Goal: Find specific page/section: Find specific page/section

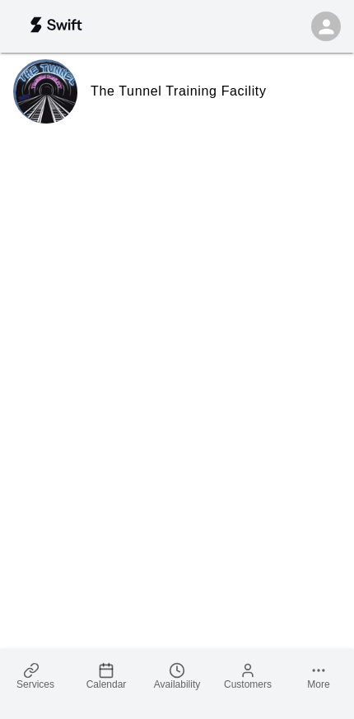
click at [53, 681] on span "Services" at bounding box center [35, 684] width 38 height 12
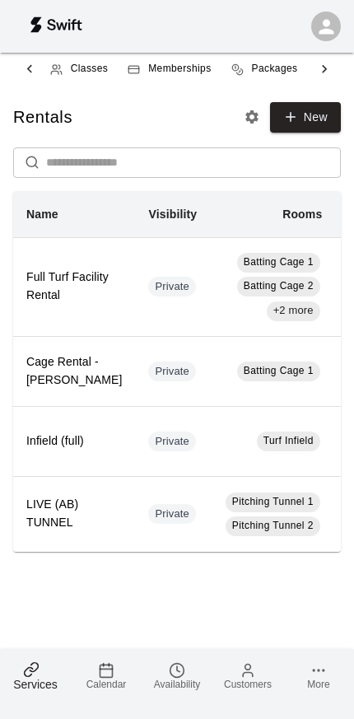
scroll to position [0, 236]
click at [96, 77] on link "Classes" at bounding box center [79, 69] width 77 height 40
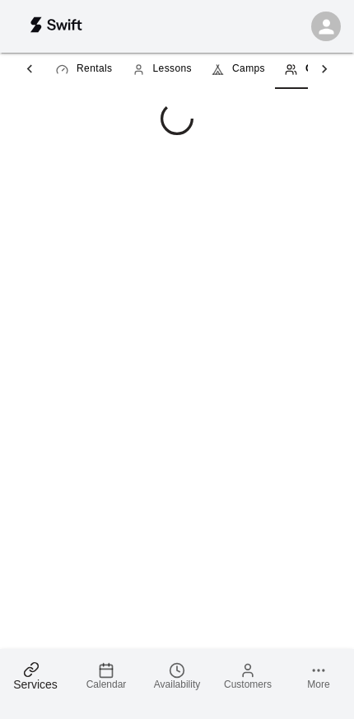
scroll to position [0, 47]
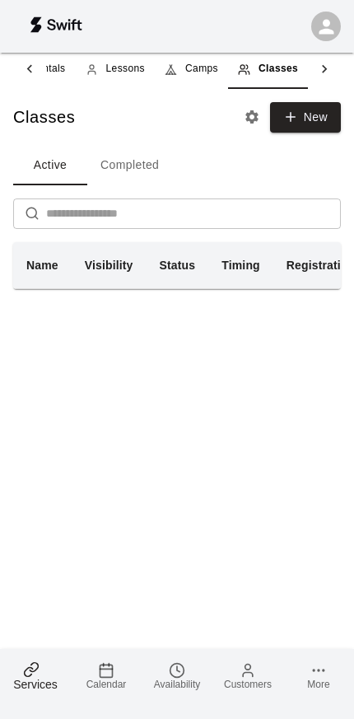
click at [203, 75] on span "Camps" at bounding box center [201, 69] width 33 height 16
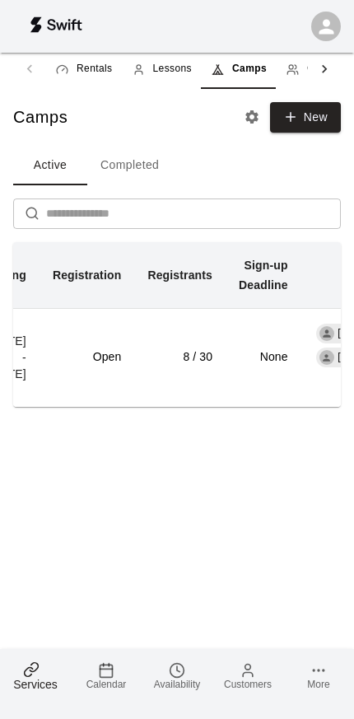
scroll to position [0, 265]
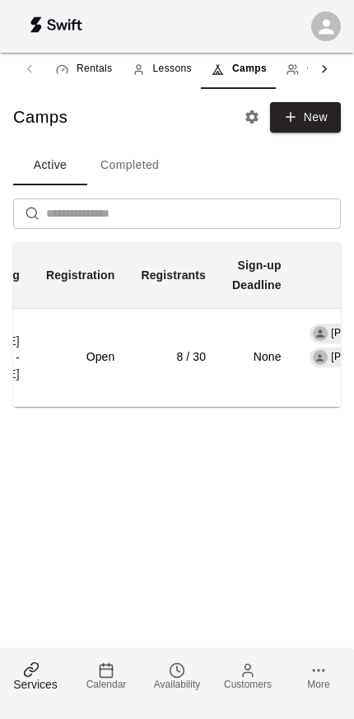
click at [211, 374] on td "8 / 30" at bounding box center [173, 357] width 91 height 99
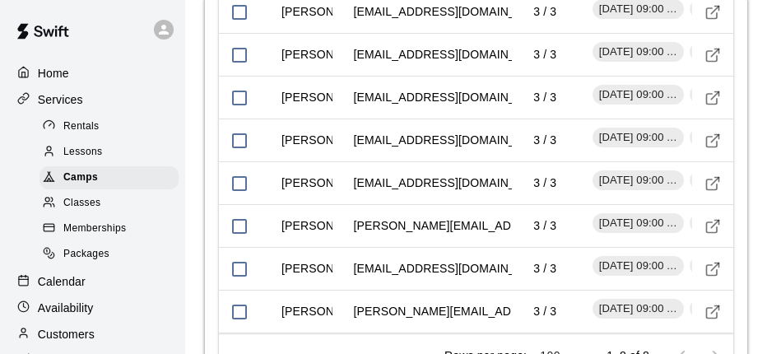
scroll to position [2167, 0]
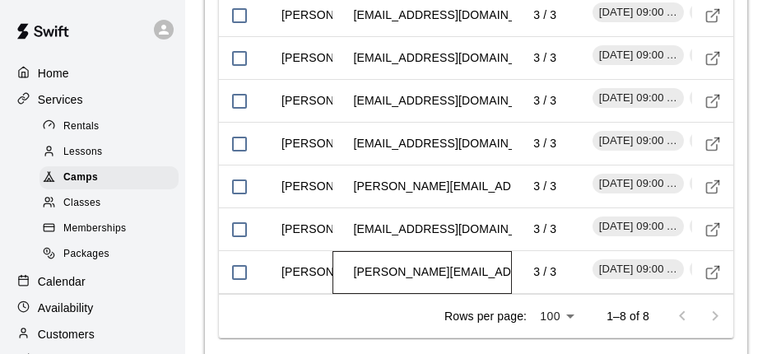
click at [353, 250] on td "[PERSON_NAME][EMAIL_ADDRESS][PERSON_NAME][DOMAIN_NAME]" at bounding box center [550, 272] width 418 height 44
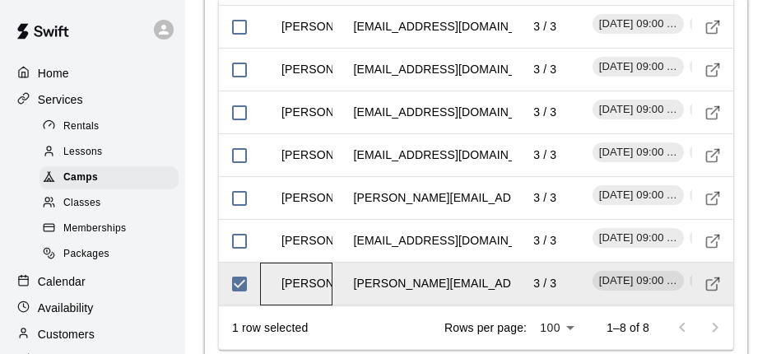
click at [313, 262] on td "[PERSON_NAME]" at bounding box center [329, 284] width 123 height 44
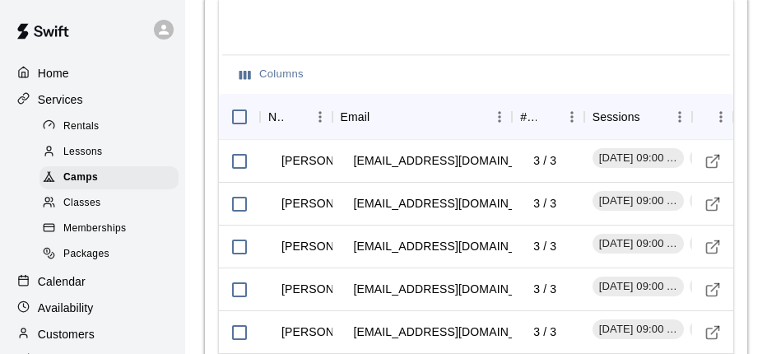
scroll to position [1978, 0]
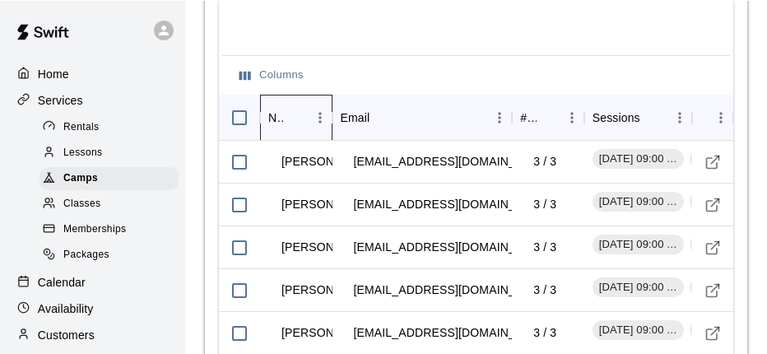
click at [334, 107] on icon "Name" at bounding box center [333, 117] width 20 height 20
click at [336, 107] on icon "Name" at bounding box center [333, 117] width 20 height 20
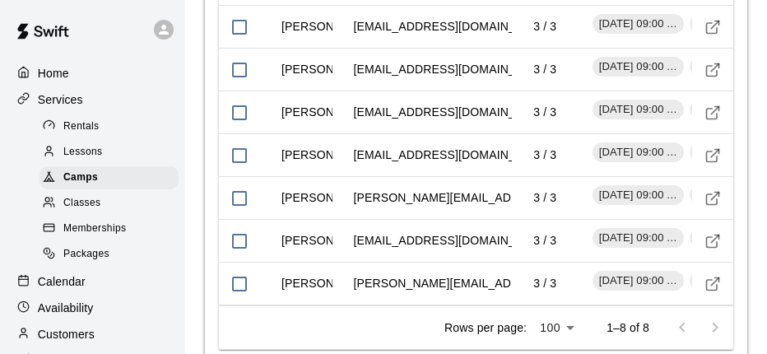
scroll to position [2161, 0]
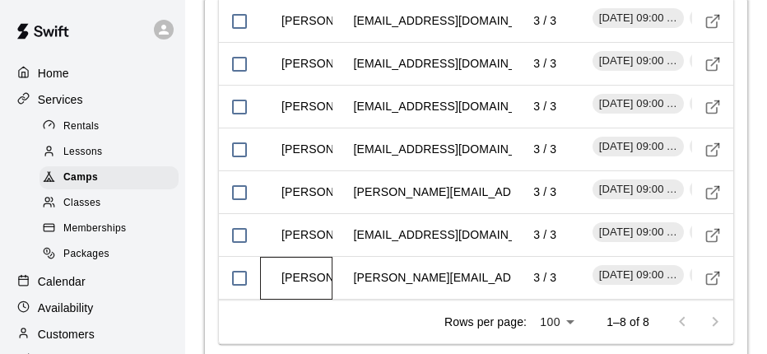
click at [300, 256] on td "[PERSON_NAME]" at bounding box center [329, 278] width 123 height 44
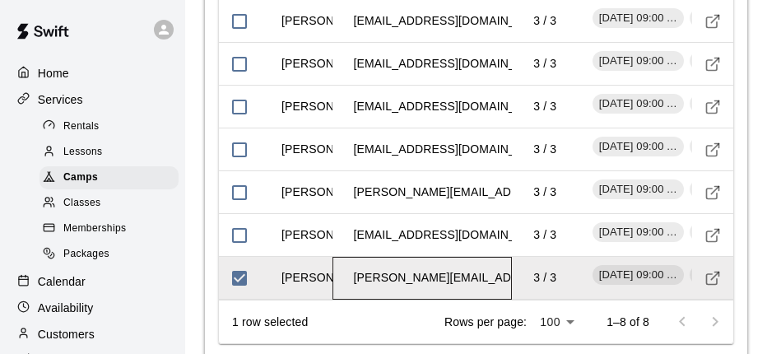
click at [353, 256] on td "[PERSON_NAME][EMAIL_ADDRESS][PERSON_NAME][DOMAIN_NAME]" at bounding box center [550, 278] width 418 height 44
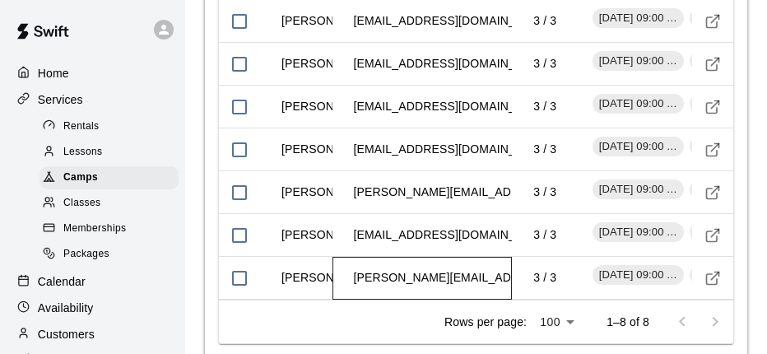
click at [353, 256] on td "[PERSON_NAME][EMAIL_ADDRESS][PERSON_NAME][DOMAIN_NAME]" at bounding box center [550, 278] width 418 height 44
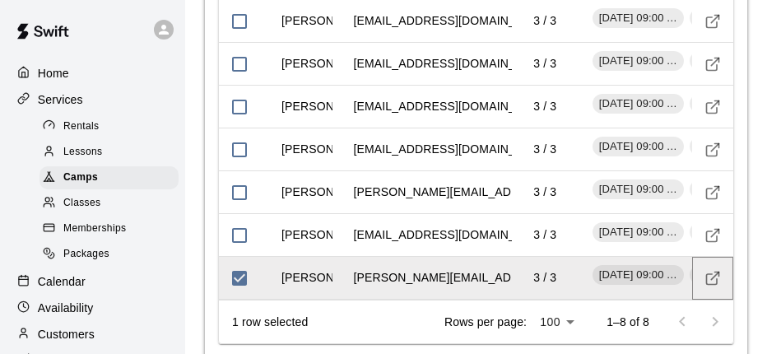
click at [353, 266] on button "Visit customer profile" at bounding box center [713, 278] width 25 height 25
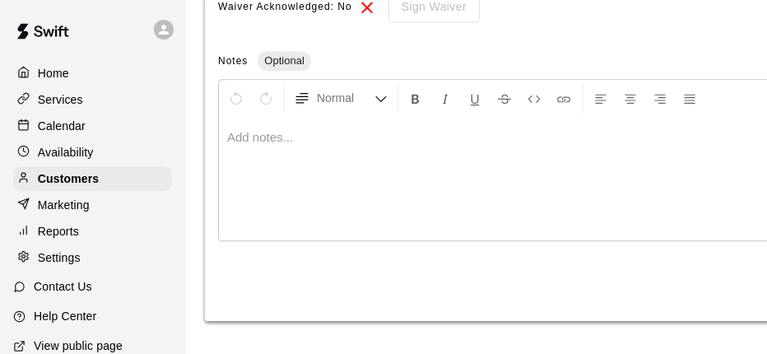
scroll to position [939, 0]
